Goal: Find specific page/section: Find specific page/section

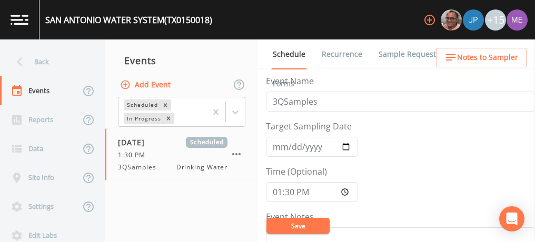
scroll to position [130, 0]
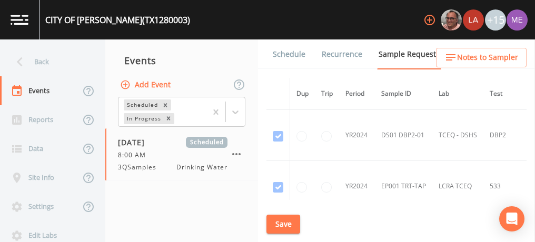
click at [284, 54] on link "Schedule" at bounding box center [289, 55] width 36 height 30
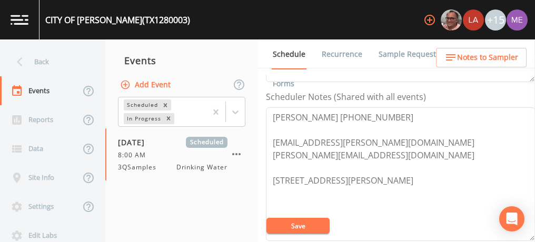
scroll to position [281, 0]
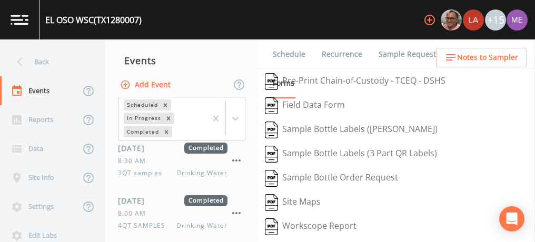
scroll to position [251, 0]
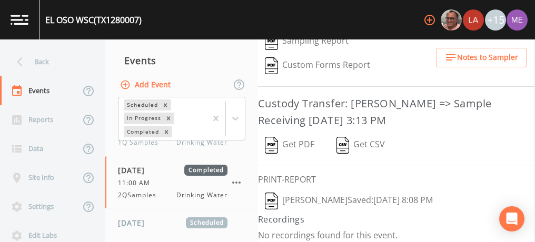
click at [170, 50] on div "Events" at bounding box center [181, 60] width 153 height 26
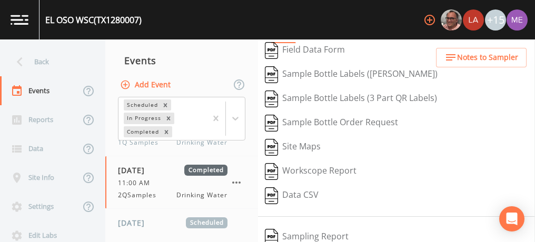
scroll to position [0, 0]
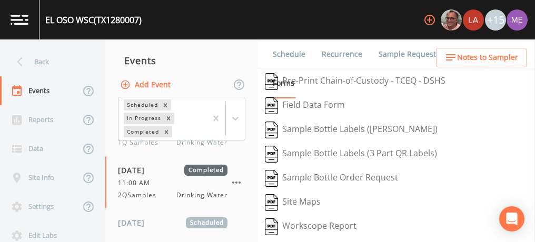
click at [302, 52] on link "Schedule" at bounding box center [289, 55] width 36 height 30
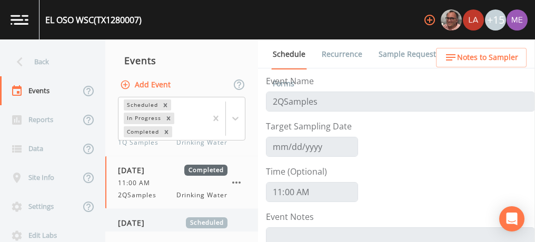
click at [191, 223] on span "Scheduled" at bounding box center [207, 223] width 42 height 11
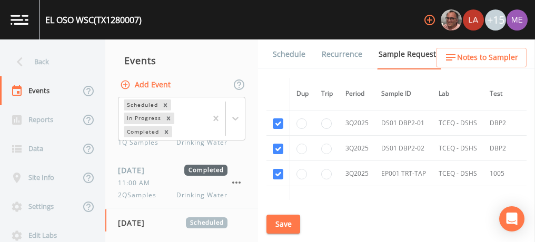
scroll to position [1873, 0]
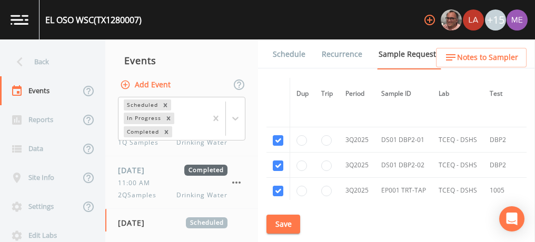
click at [293, 54] on link "Schedule" at bounding box center [289, 55] width 36 height 30
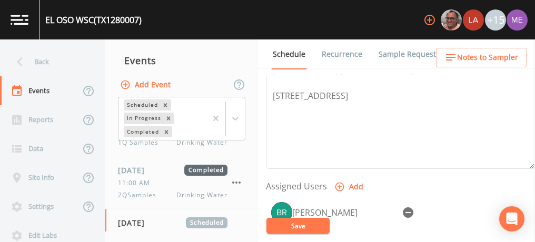
scroll to position [398, 0]
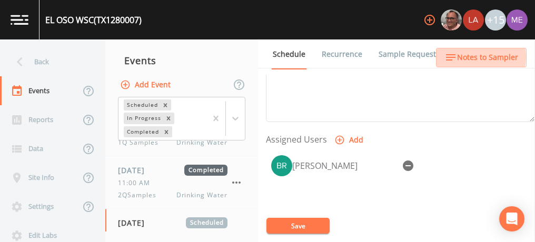
click at [469, 57] on span "Notes to Sampler" at bounding box center [487, 57] width 61 height 13
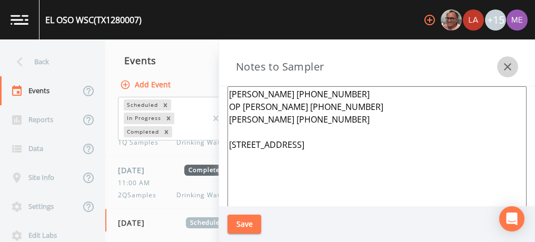
click at [505, 68] on icon "button" at bounding box center [508, 67] width 13 height 13
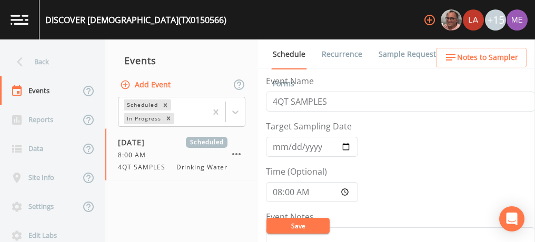
scroll to position [308, 0]
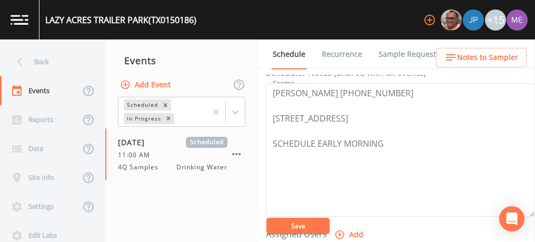
scroll to position [292, 0]
